Goal: Task Accomplishment & Management: Use online tool/utility

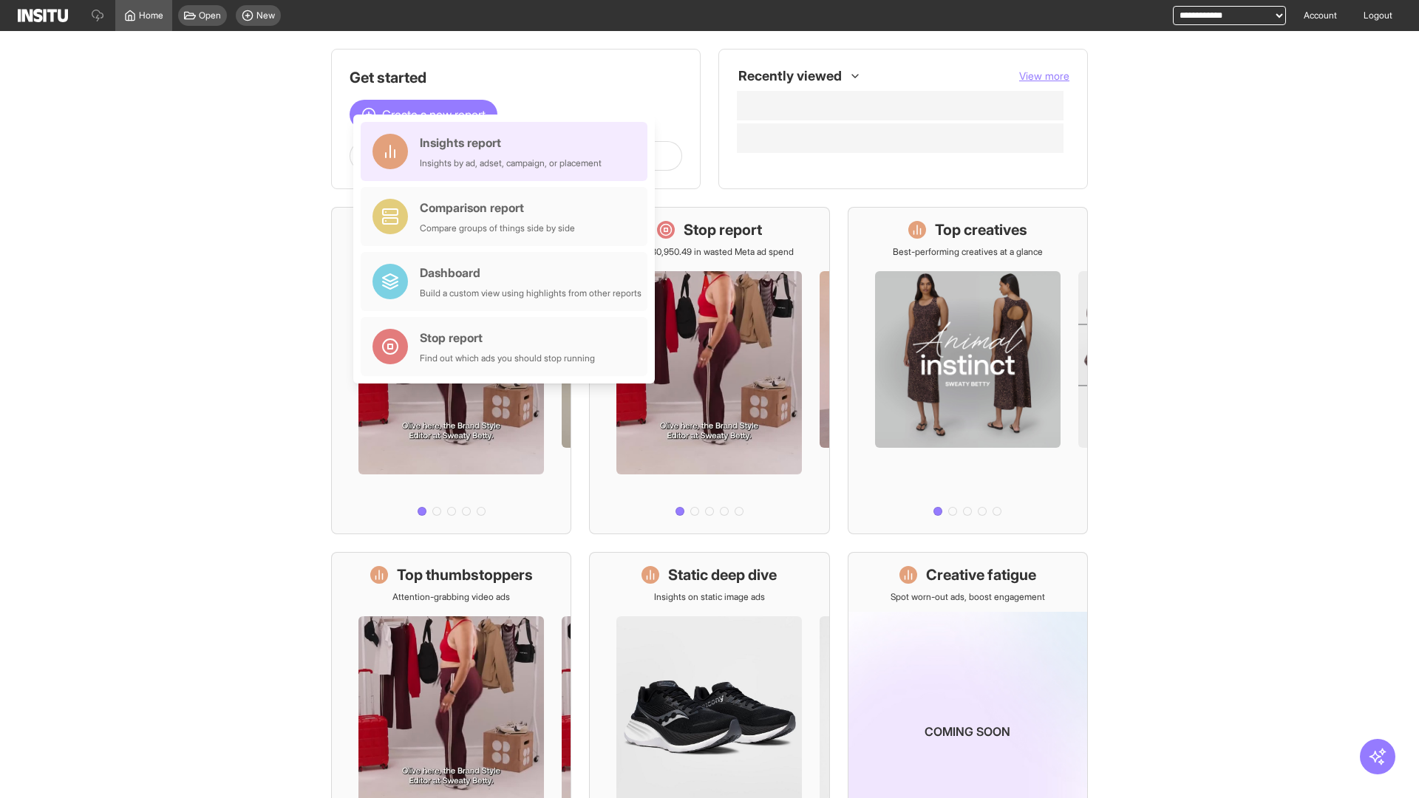
click at [508, 152] on div "Insights report Insights by ad, adset, campaign, or placement" at bounding box center [511, 151] width 182 height 35
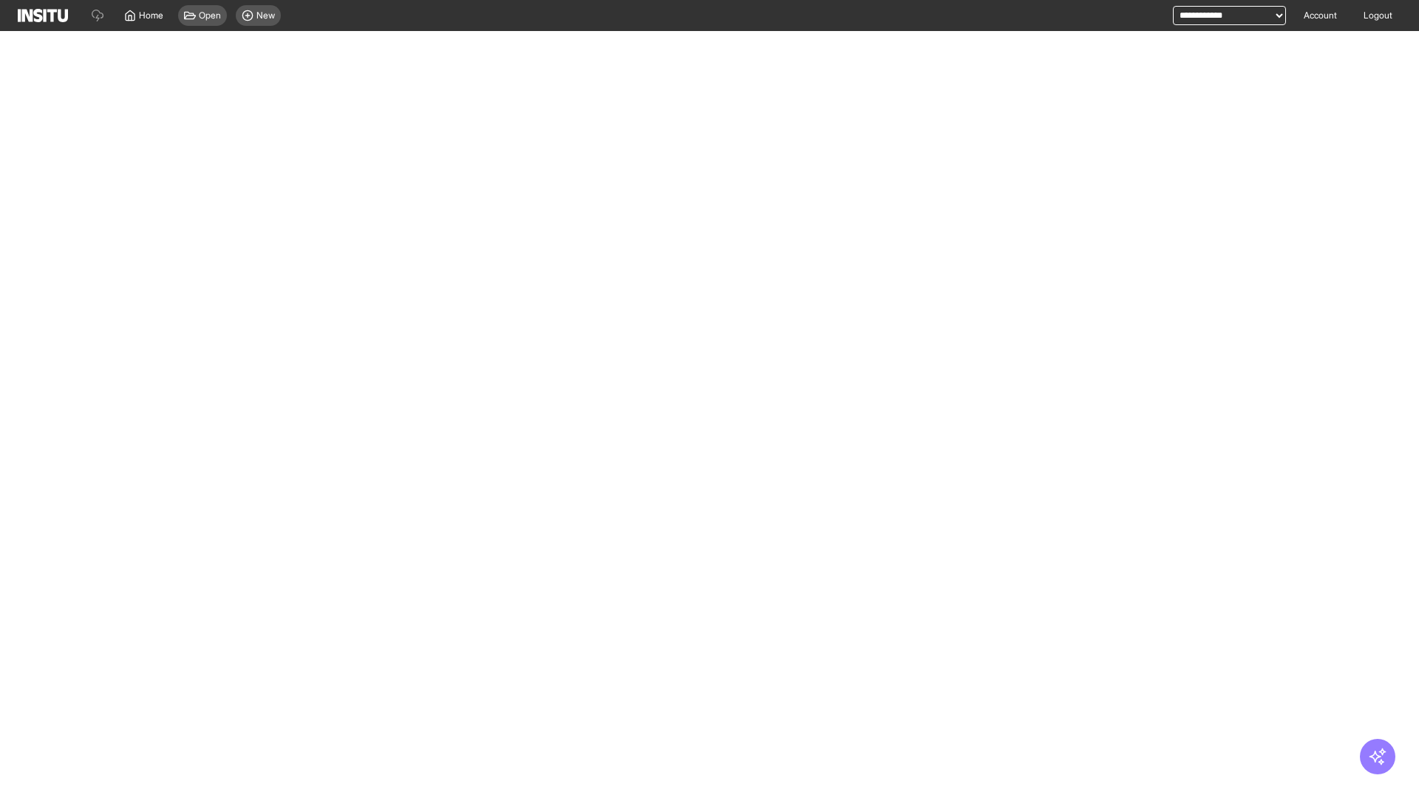
select select "**"
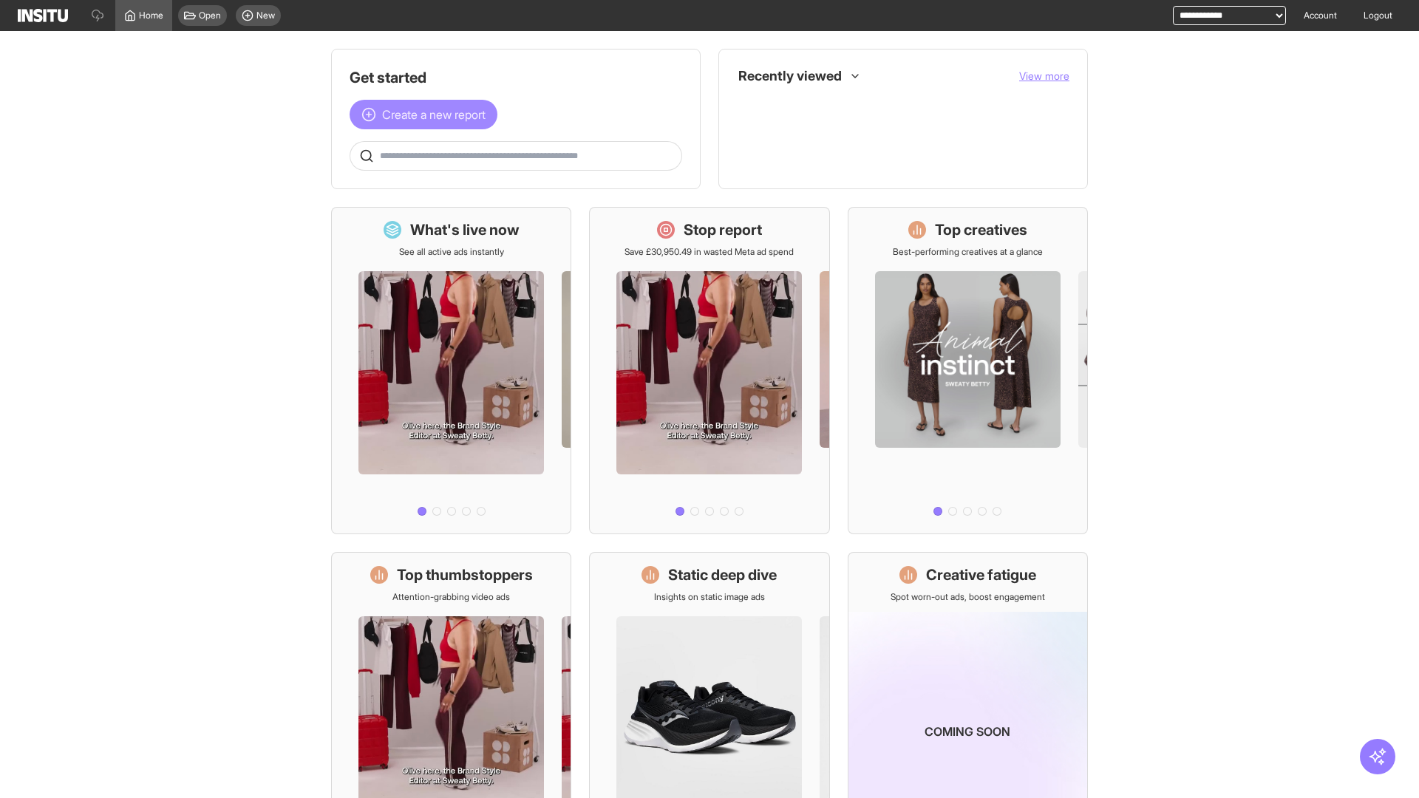
click at [427, 115] on span "Create a new report" at bounding box center [433, 115] width 103 height 18
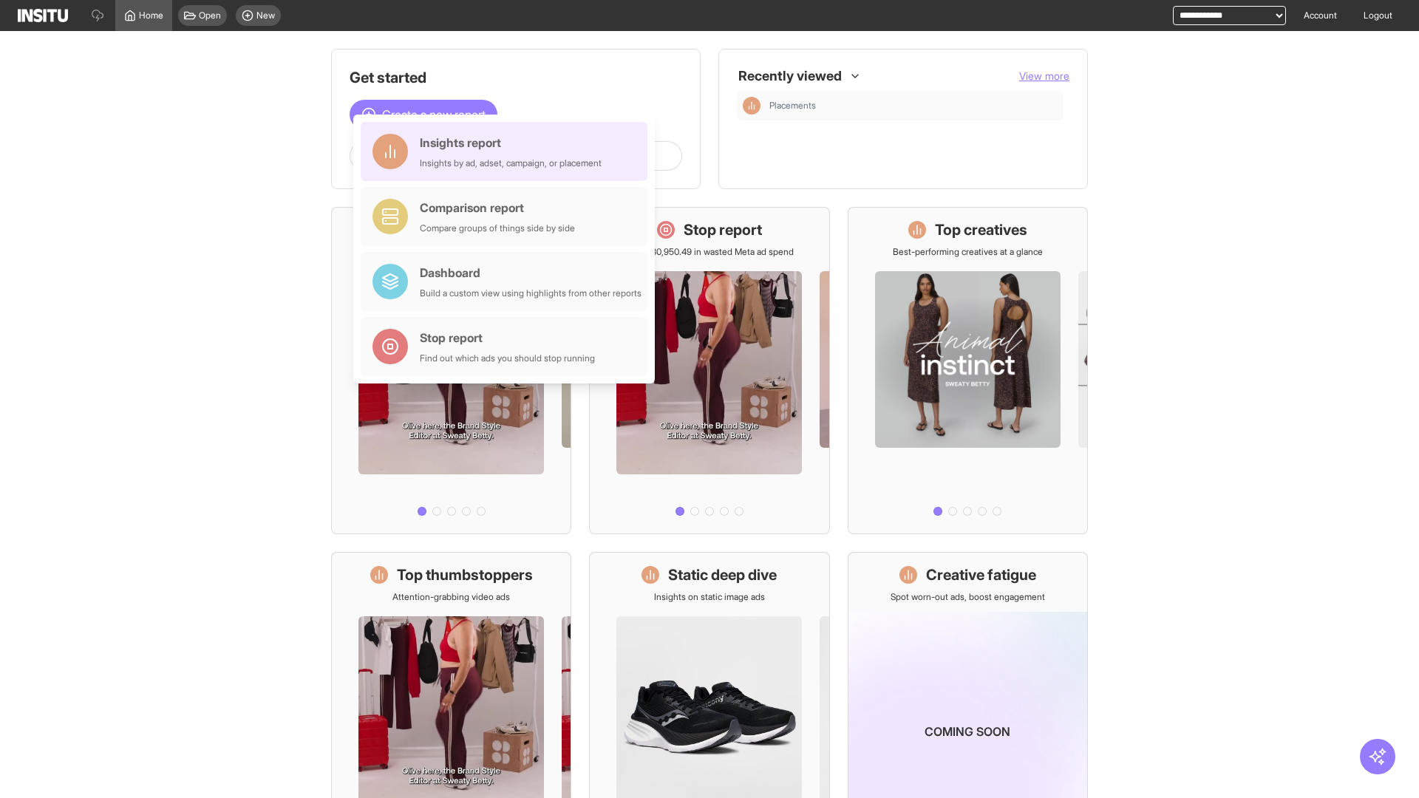
click at [508, 152] on div "Insights report Insights by ad, adset, campaign, or placement" at bounding box center [511, 151] width 182 height 35
